Goal: Navigation & Orientation: Find specific page/section

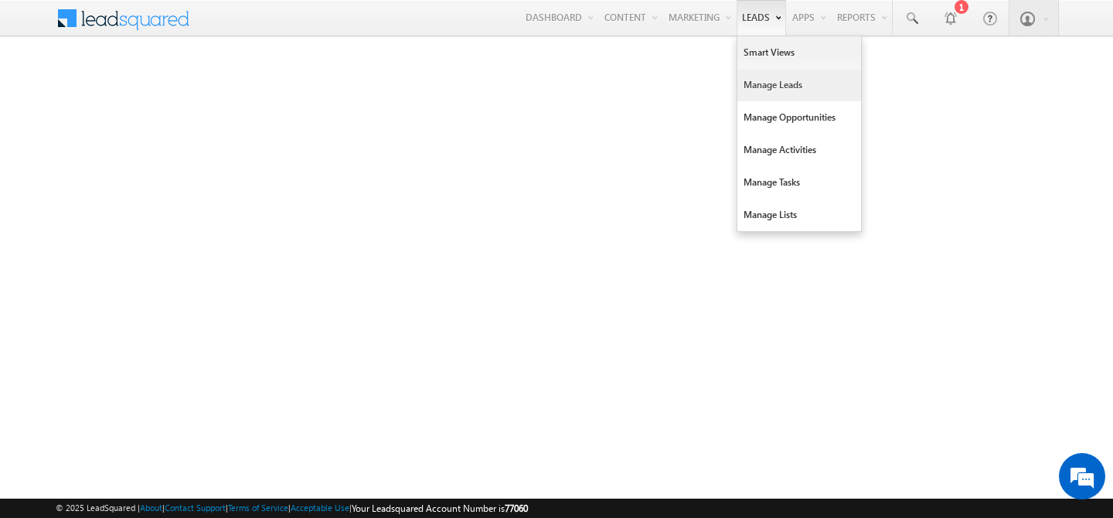
click at [741, 80] on link "Manage Leads" at bounding box center [799, 85] width 124 height 32
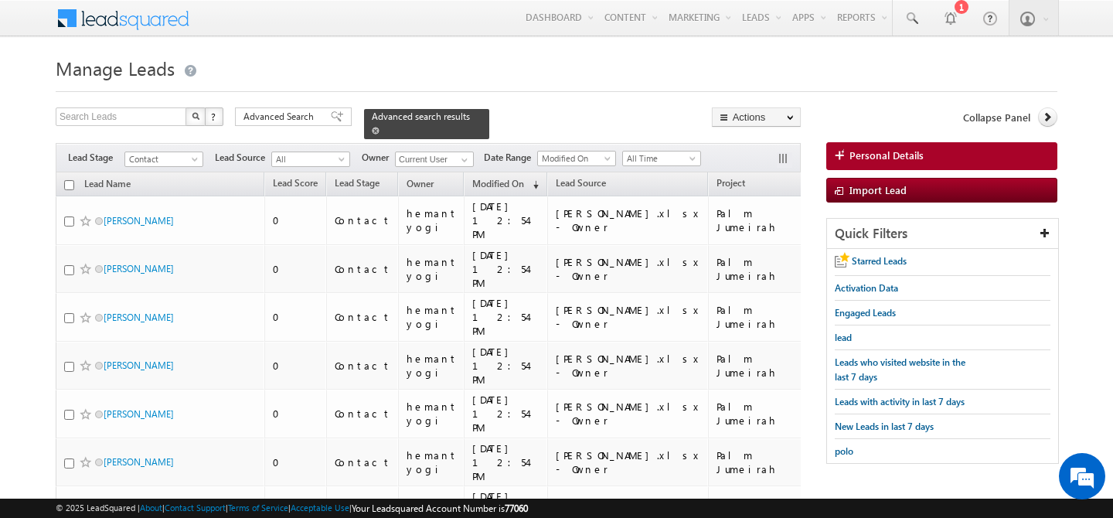
click at [379, 127] on span at bounding box center [376, 131] width 8 height 8
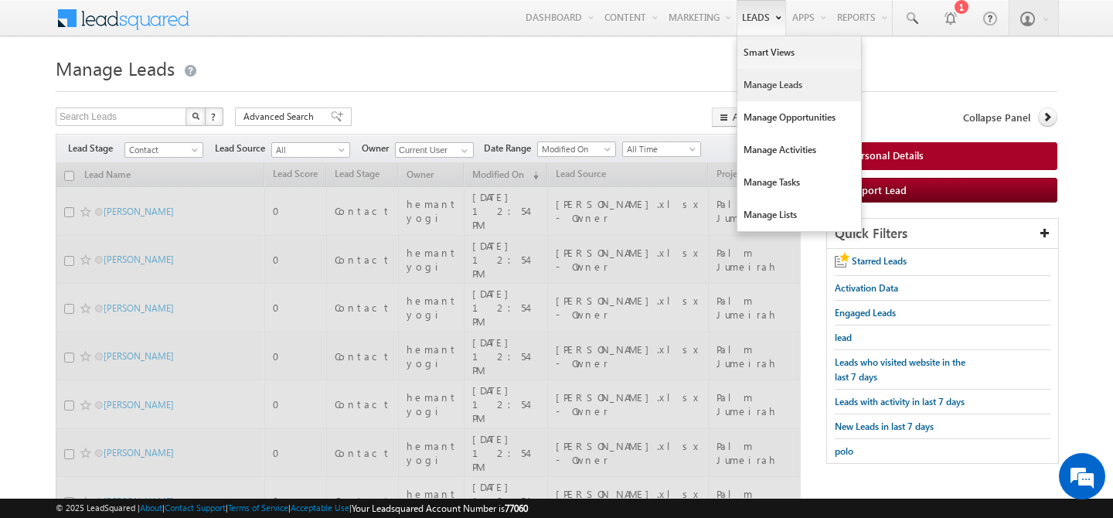
click at [767, 82] on link "Manage Leads" at bounding box center [799, 85] width 124 height 32
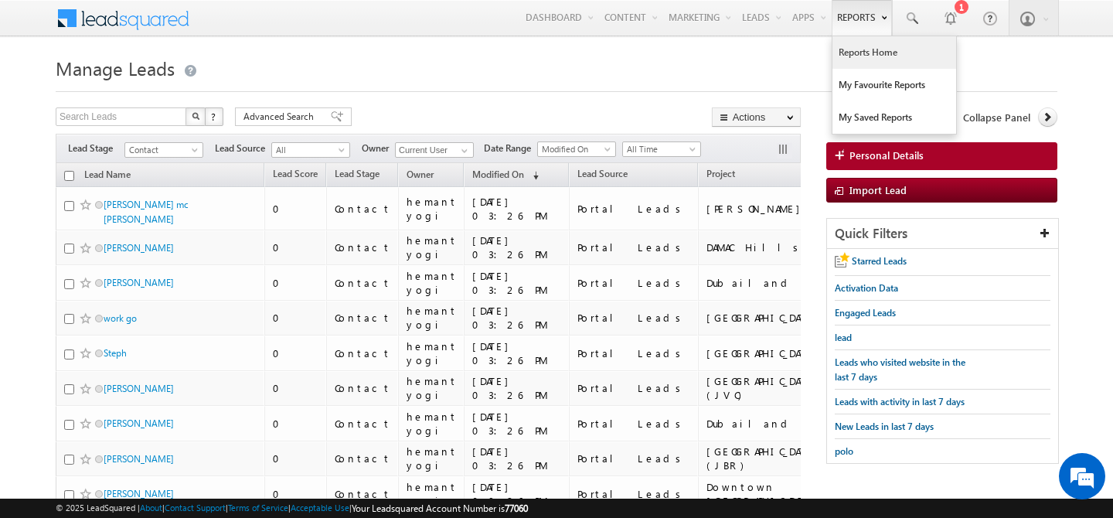
click at [850, 56] on link "Reports Home" at bounding box center [894, 52] width 124 height 32
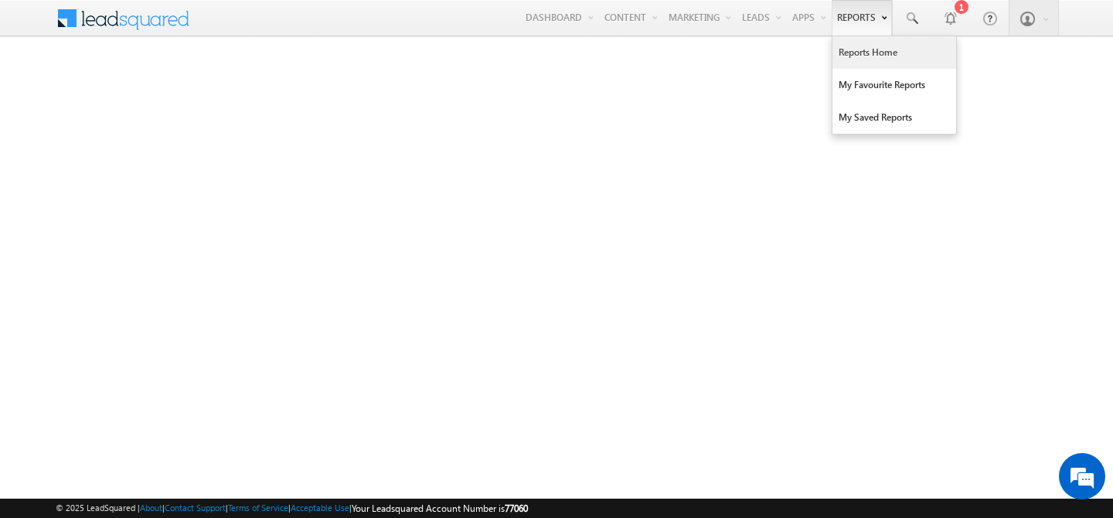
click at [837, 51] on link "Reports Home" at bounding box center [894, 52] width 124 height 32
